Goal: Task Accomplishment & Management: Manage account settings

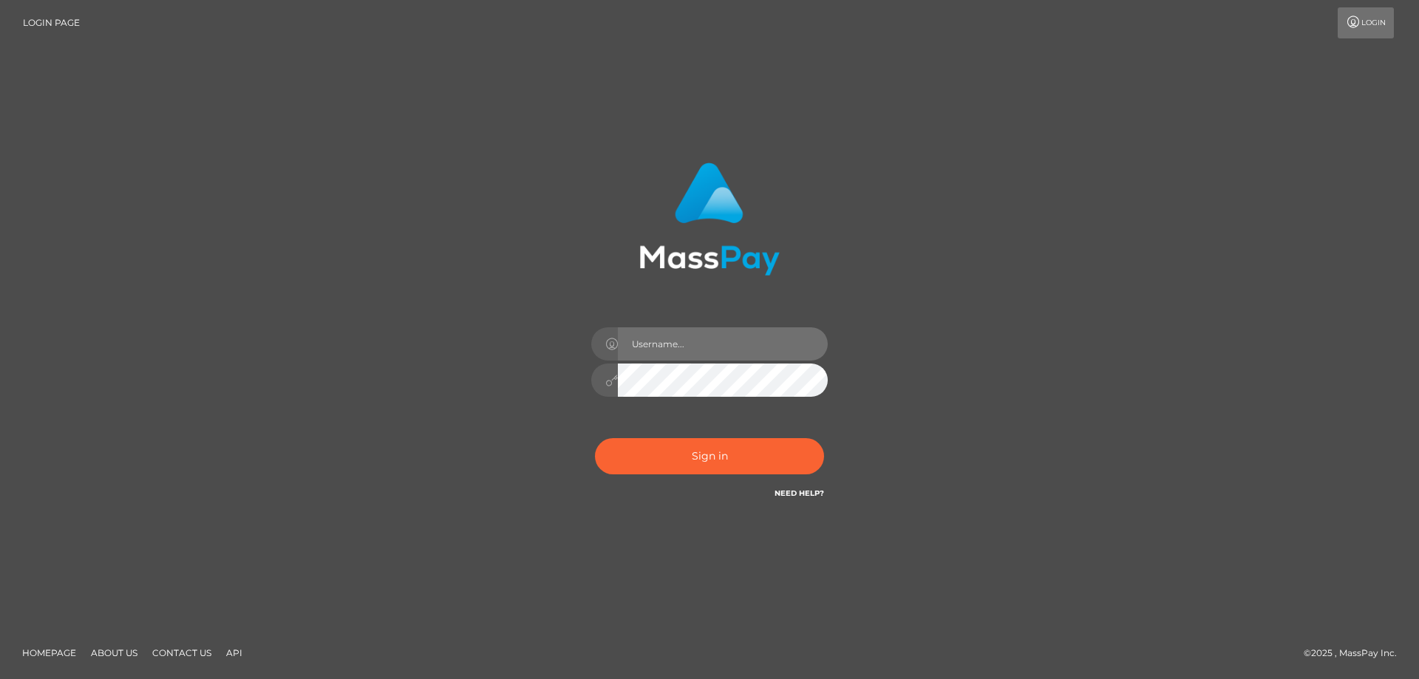
click at [656, 346] on input "text" at bounding box center [723, 343] width 210 height 33
type input "Kyoukies"
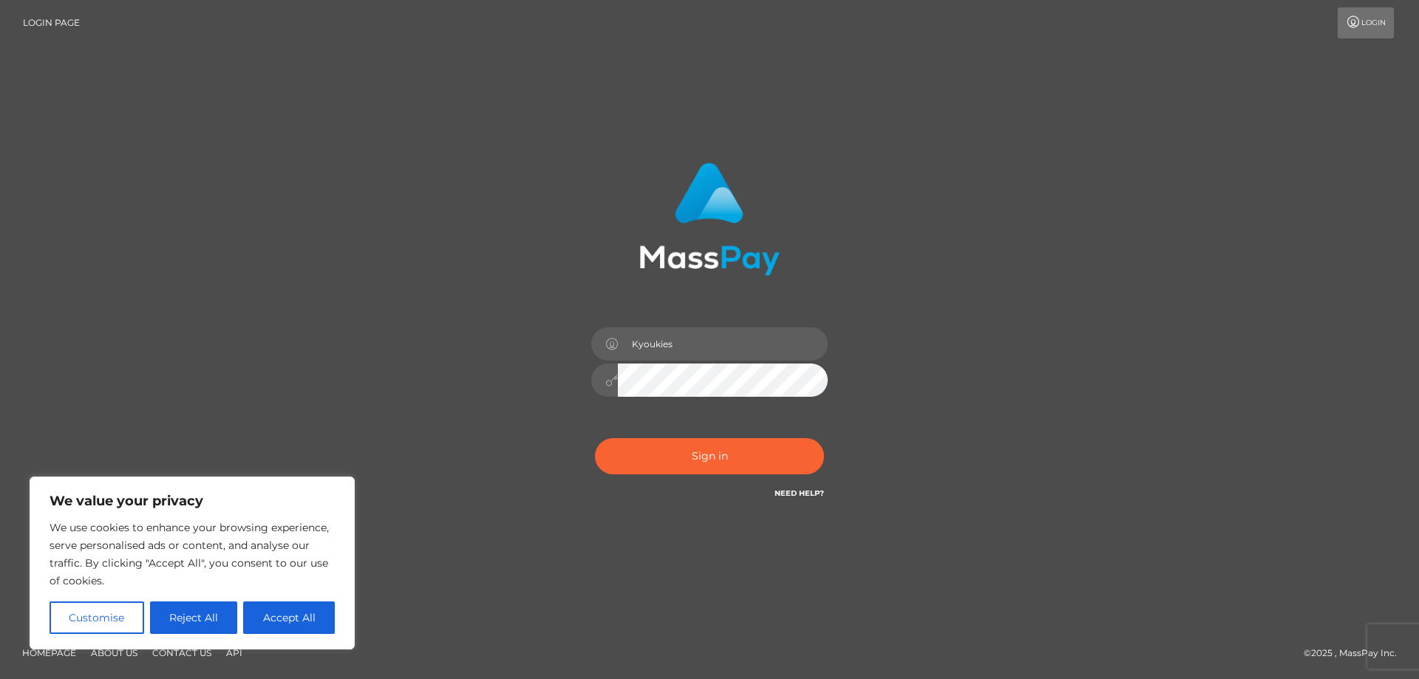
click at [595, 438] on button "Sign in" at bounding box center [709, 456] width 229 height 36
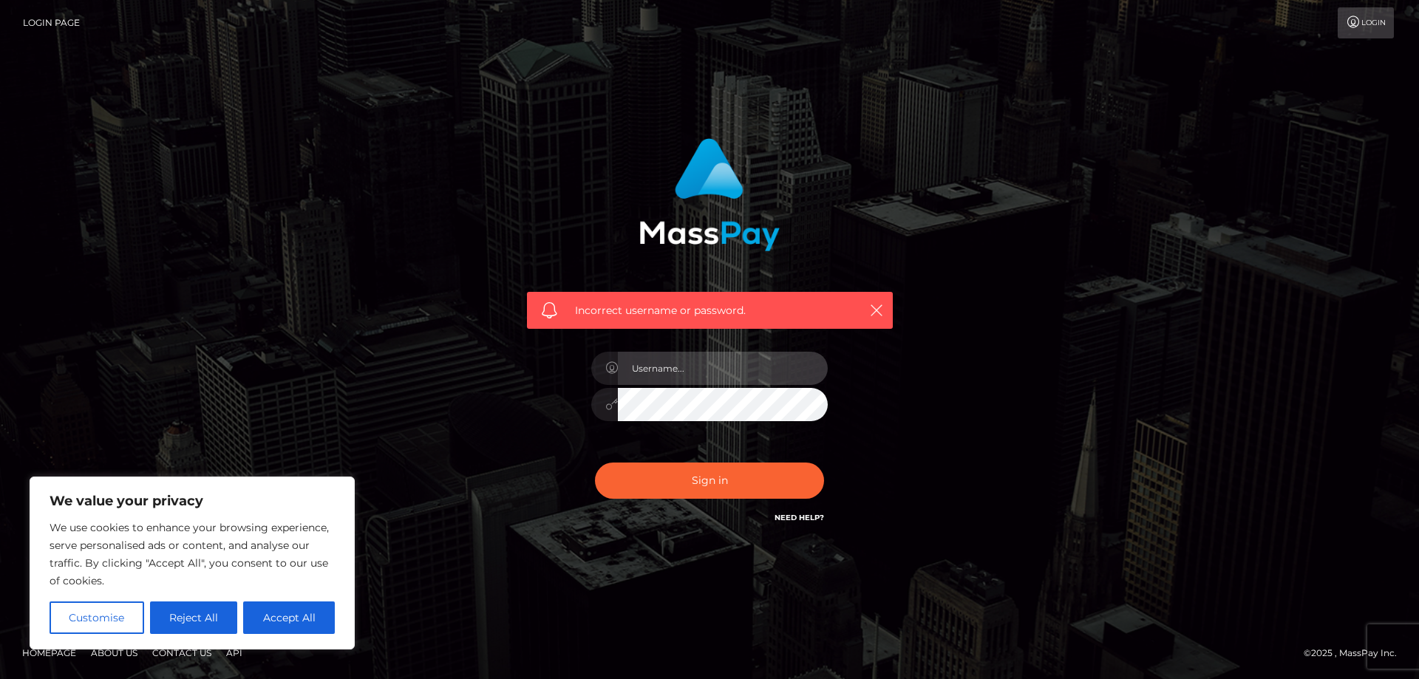
click at [661, 368] on input "text" at bounding box center [723, 368] width 210 height 33
type input "Kyoukies"
click at [595, 462] on button "Sign in" at bounding box center [709, 480] width 229 height 36
click at [802, 522] on h6 "Need Help?" at bounding box center [799, 517] width 50 height 13
click at [803, 518] on link "Need Help?" at bounding box center [799, 518] width 50 height 10
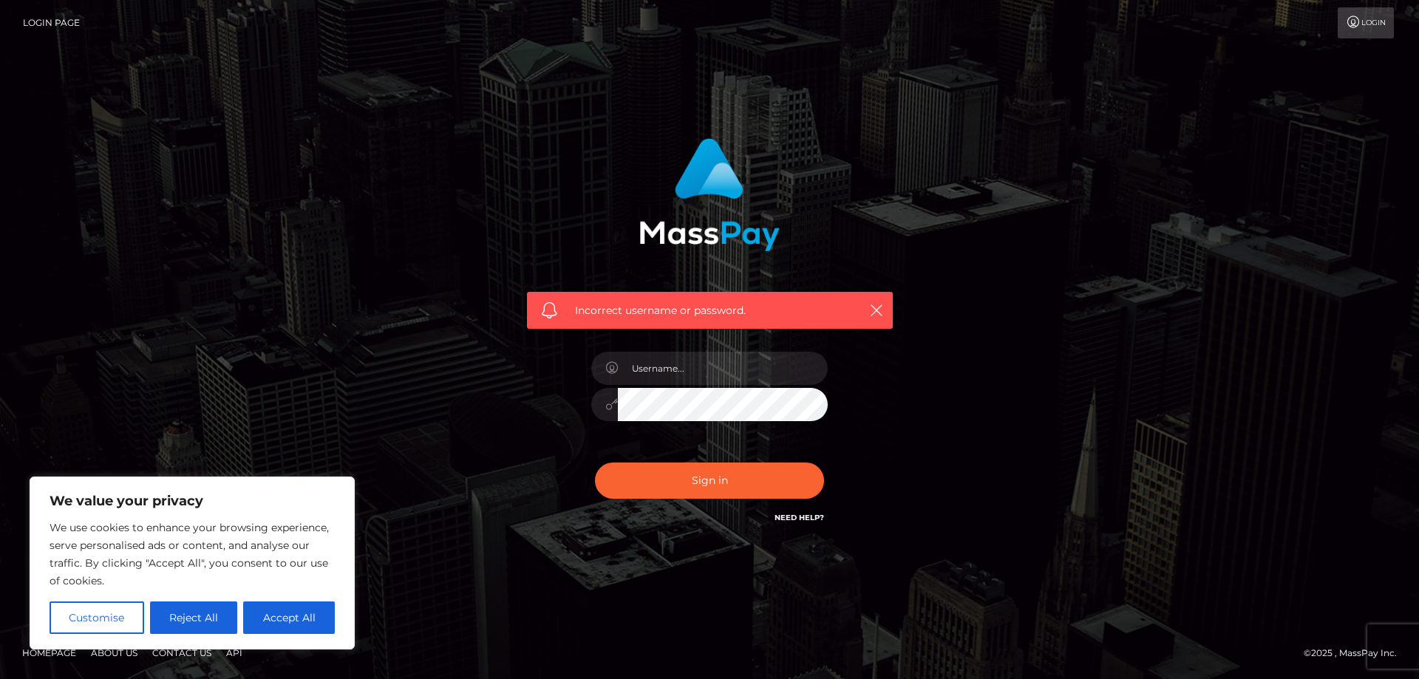
click at [803, 517] on link "Need Help?" at bounding box center [799, 518] width 50 height 10
click at [706, 375] on input "text" at bounding box center [723, 368] width 210 height 33
type input "kyoukies"
click at [595, 462] on button "Sign in" at bounding box center [709, 480] width 229 height 36
click at [691, 379] on input "text" at bounding box center [723, 368] width 210 height 33
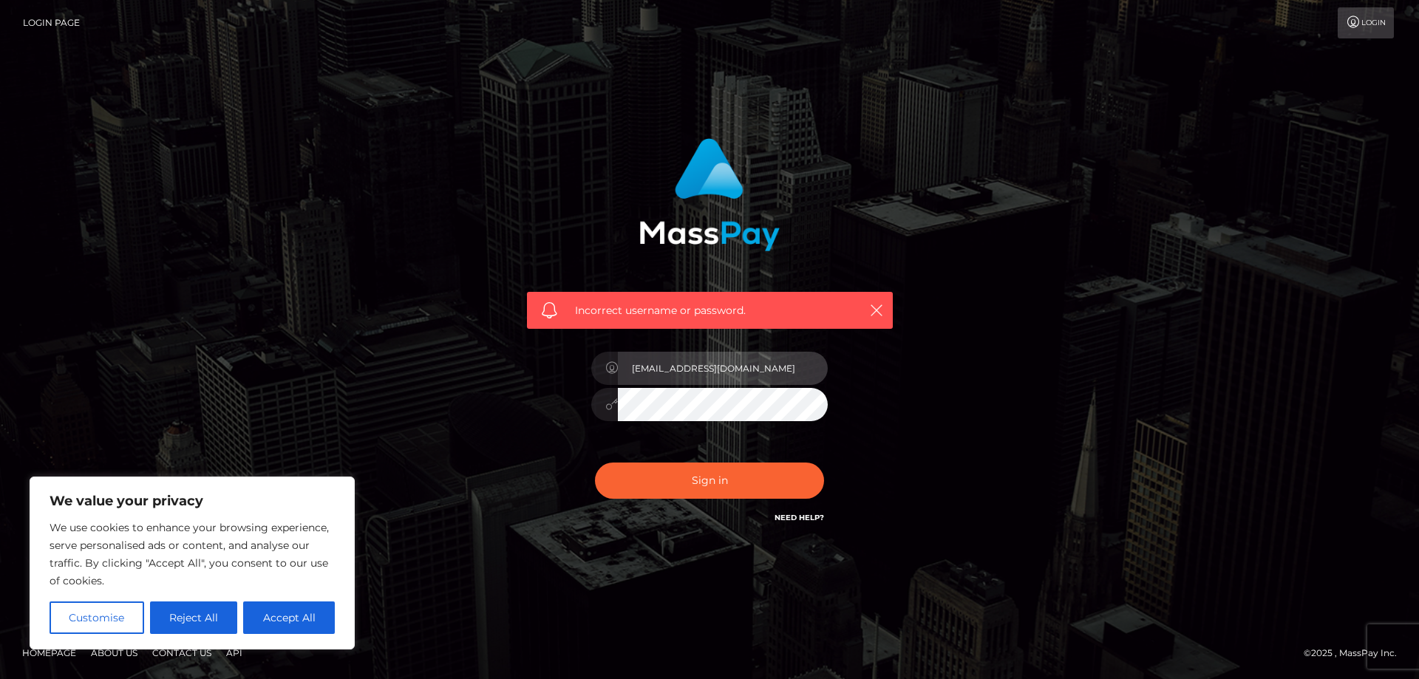
type input "[EMAIL_ADDRESS][DOMAIN_NAME]"
click at [595, 462] on button "Sign in" at bounding box center [709, 480] width 229 height 36
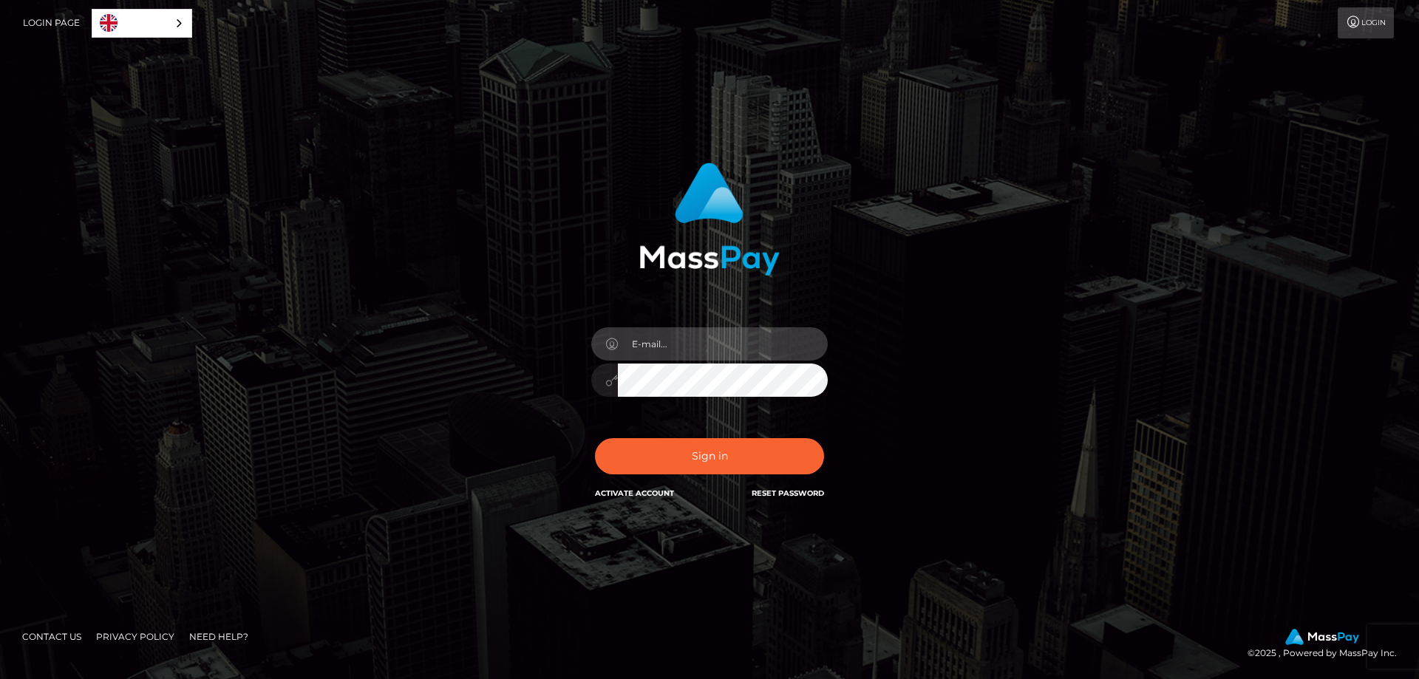
click at [703, 351] on input "email" at bounding box center [723, 343] width 210 height 33
type input "[EMAIL_ADDRESS][DOMAIN_NAME]"
click at [595, 438] on button "Sign in" at bounding box center [709, 456] width 229 height 36
